Goal: Information Seeking & Learning: Understand process/instructions

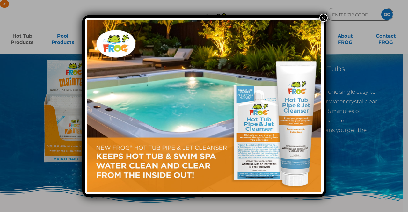
click at [323, 19] on button "×" at bounding box center [323, 18] width 8 height 8
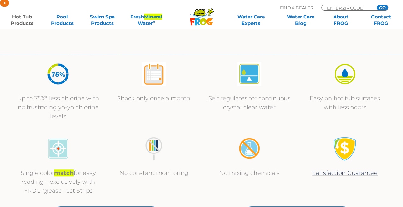
scroll to position [223, 0]
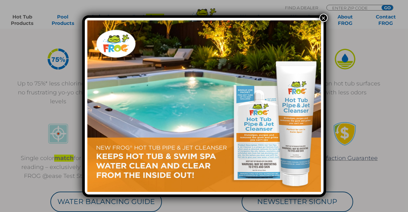
click at [324, 18] on button "×" at bounding box center [323, 18] width 8 height 8
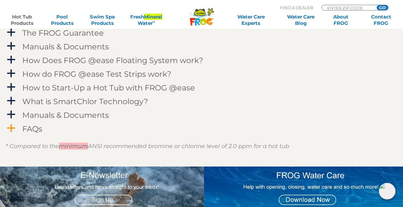
scroll to position [669, 0]
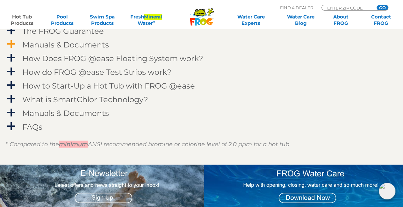
click at [14, 41] on span "a" at bounding box center [11, 44] width 10 height 10
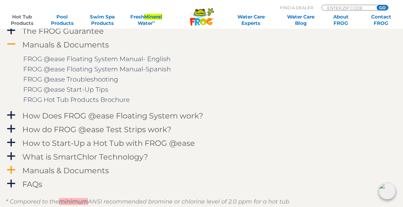
click at [15, 169] on span "a" at bounding box center [11, 170] width 10 height 10
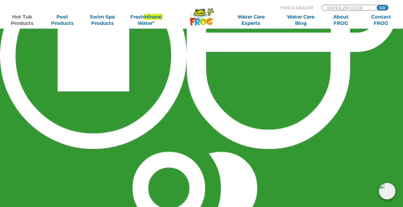
scroll to position [1879, 0]
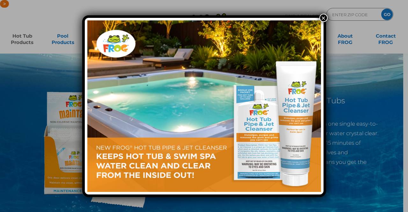
click at [323, 14] on button "×" at bounding box center [323, 18] width 8 height 8
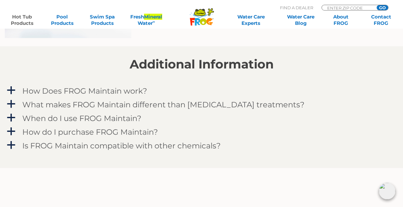
scroll to position [541, 0]
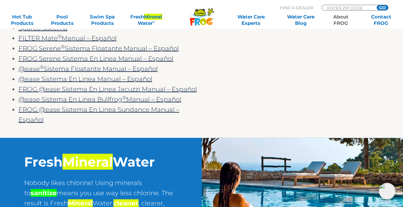
scroll to position [701, 0]
